Goal: Task Accomplishment & Management: Complete application form

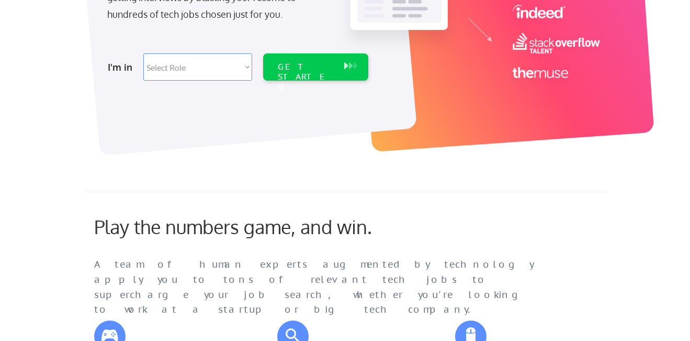
scroll to position [244, 0]
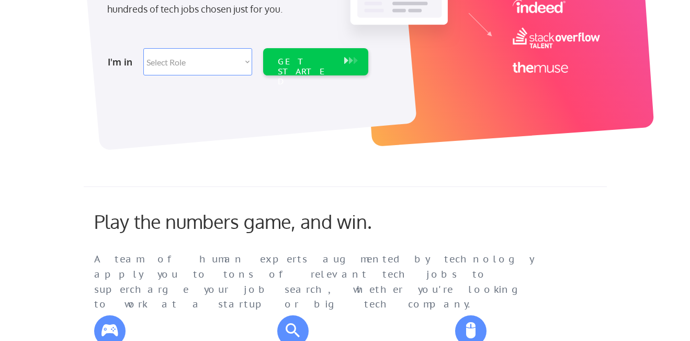
click at [233, 63] on select "Select Role Software Engineering Product Management Customer Success Sales UI/U…" at bounding box center [197, 61] width 109 height 27
select select ""marketing___comms""
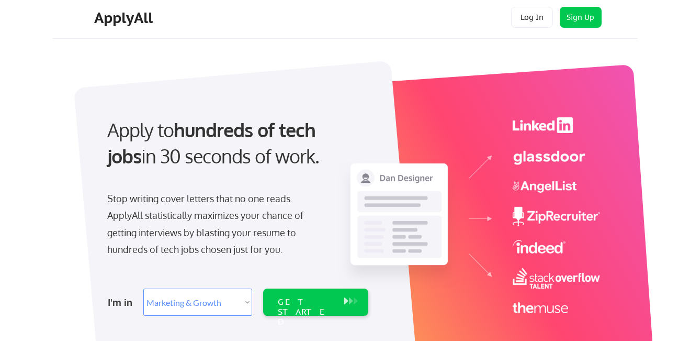
scroll to position [0, 0]
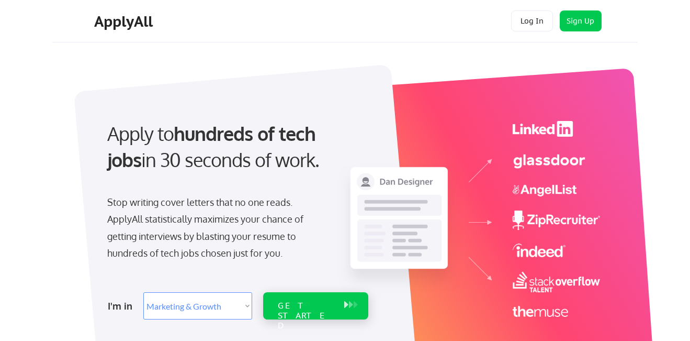
click at [319, 299] on div "GET STARTED" at bounding box center [306, 305] width 66 height 27
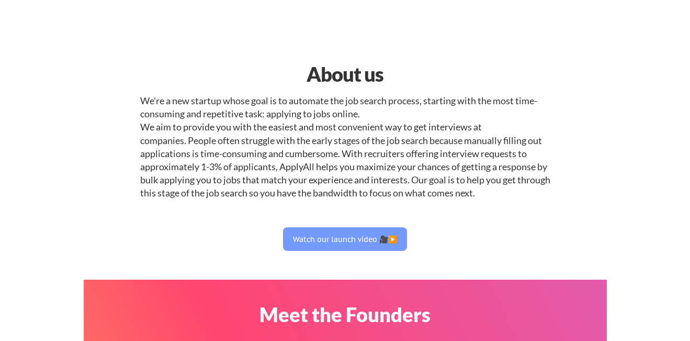
select select ""marketing___comms""
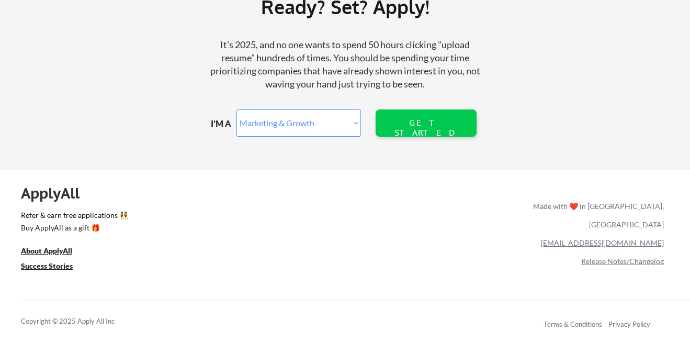
scroll to position [1288, 0]
click at [54, 267] on u "Success Stories" at bounding box center [47, 265] width 52 height 9
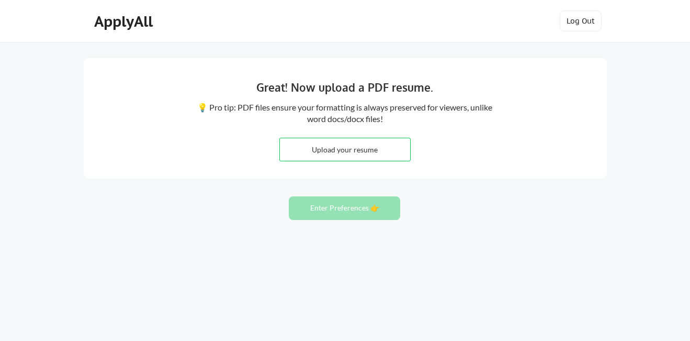
click at [364, 149] on input "file" at bounding box center [345, 149] width 130 height 23
type input "C:\fakepath\xiaomiquresume.pdf"
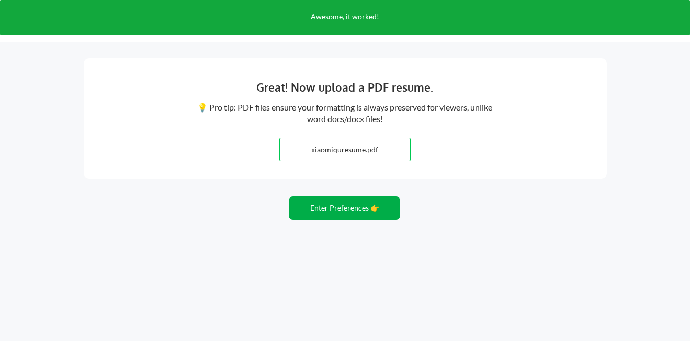
click at [352, 207] on button "Enter Preferences 👉" at bounding box center [344, 208] width 111 height 24
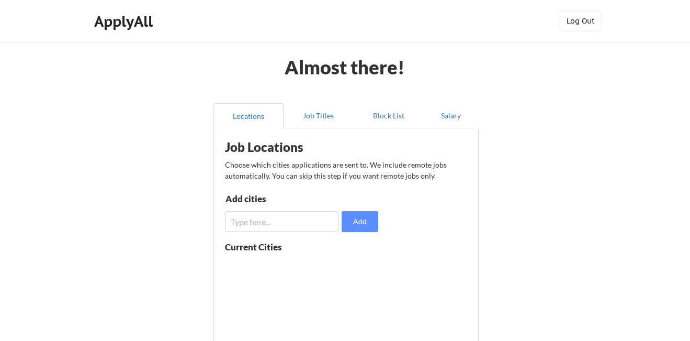
click at [288, 220] on input "input" at bounding box center [282, 221] width 114 height 21
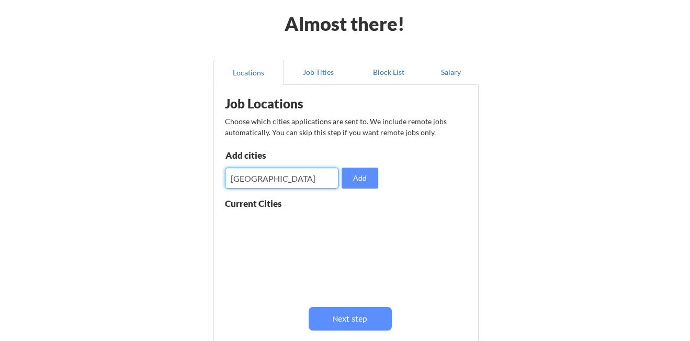
scroll to position [52, 0]
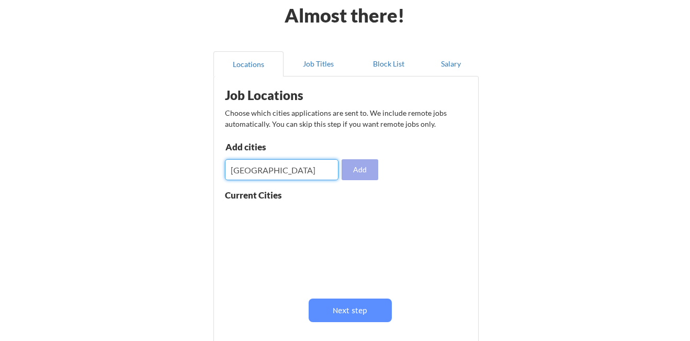
type input "seattle"
click at [346, 167] on button "Add" at bounding box center [360, 169] width 37 height 21
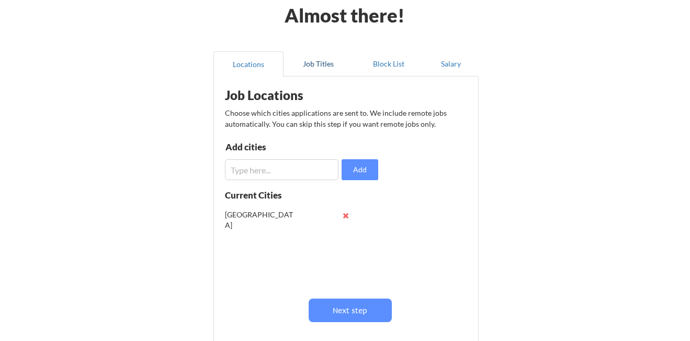
click at [308, 69] on button "Job Titles" at bounding box center [319, 63] width 70 height 25
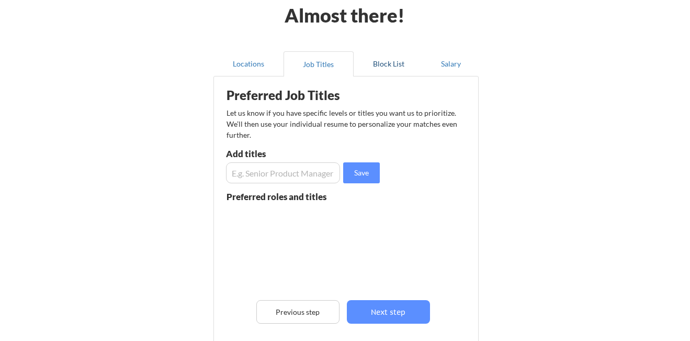
click at [359, 65] on button "Block List" at bounding box center [389, 63] width 70 height 25
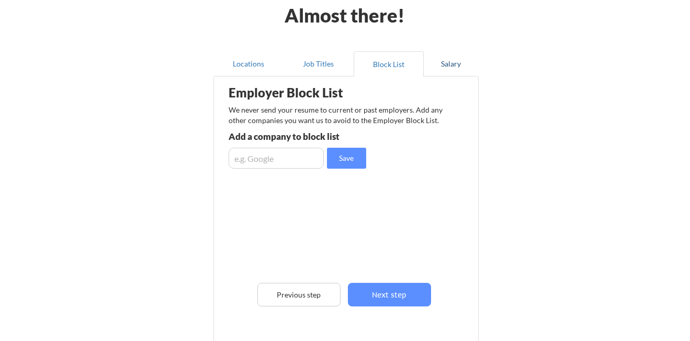
click at [446, 62] on button "Salary" at bounding box center [451, 63] width 55 height 25
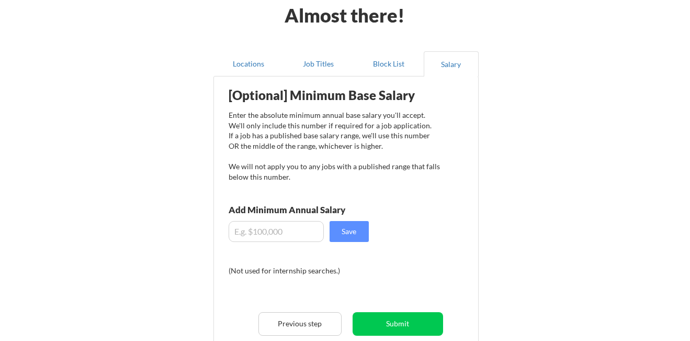
click at [285, 230] on input "input" at bounding box center [276, 231] width 95 height 21
type input "$100,000"
click at [351, 232] on button "Save" at bounding box center [349, 231] width 39 height 21
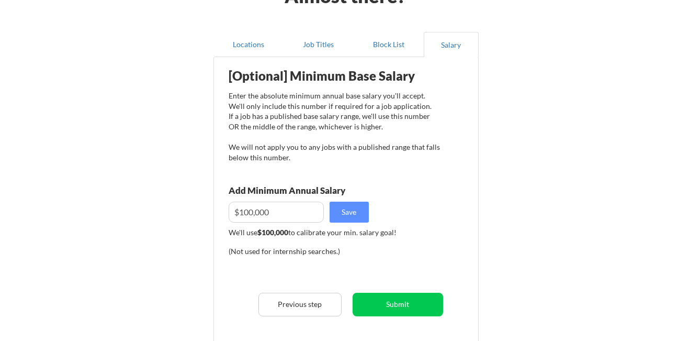
scroll to position [80, 0]
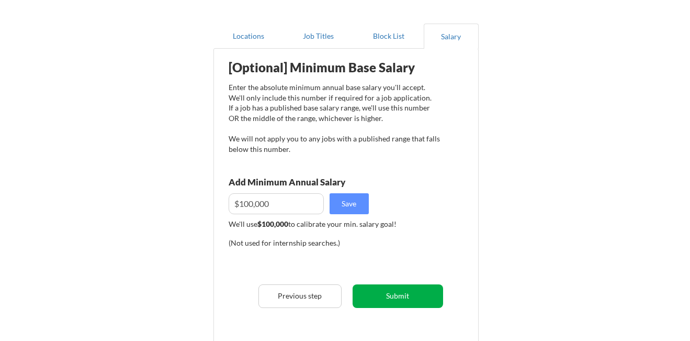
click at [387, 290] on button "Submit" at bounding box center [398, 296] width 91 height 24
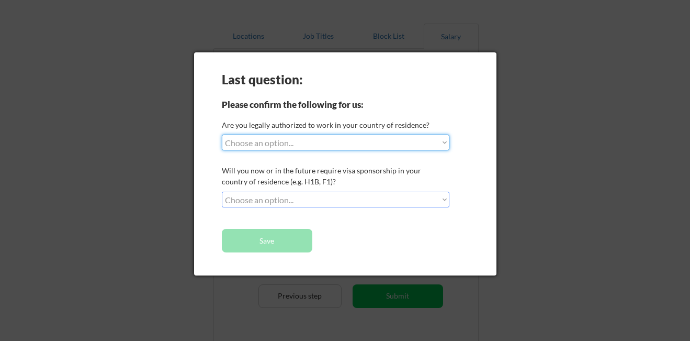
click at [374, 138] on select "Choose an option... Yes, I am a US Citizen Yes, I am a Canadian Citizen Yes, I …" at bounding box center [336, 142] width 228 height 16
select select ""yes__i_am_a_us_citizen""
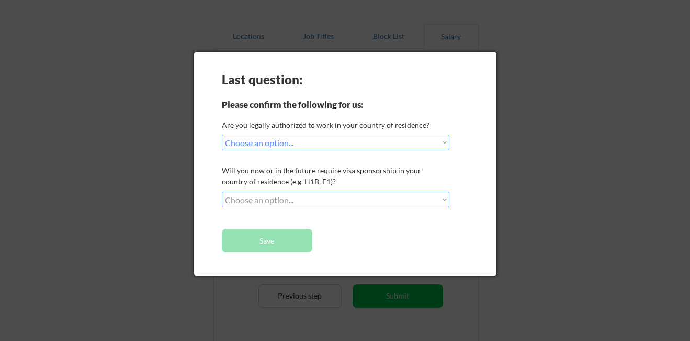
click at [367, 201] on select "Choose an option... No, I will not need sponsorship Yes, I will need sponsorship" at bounding box center [336, 200] width 228 height 16
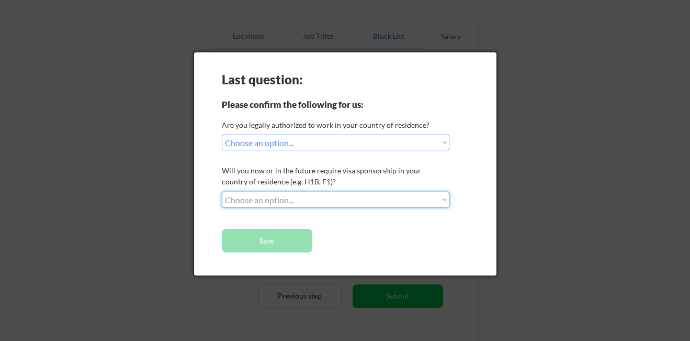
select select ""no__i_will_not_need_sponsorship""
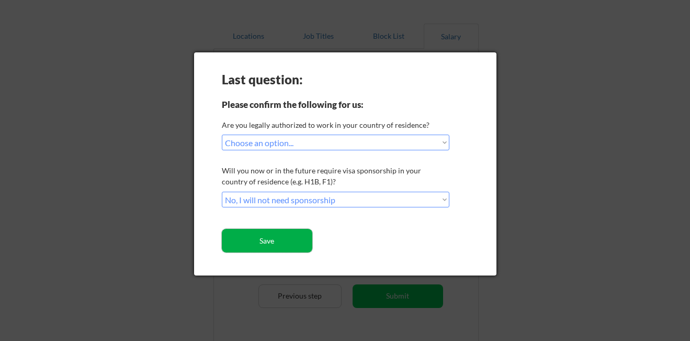
click at [289, 239] on button "Save" at bounding box center [267, 241] width 91 height 24
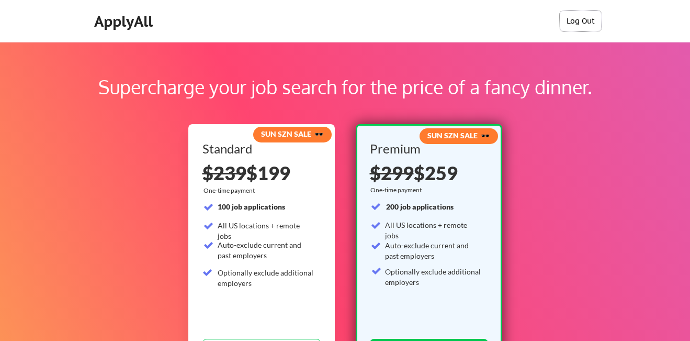
click at [579, 20] on button "Log Out" at bounding box center [581, 20] width 42 height 21
